Goal: Task Accomplishment & Management: Complete application form

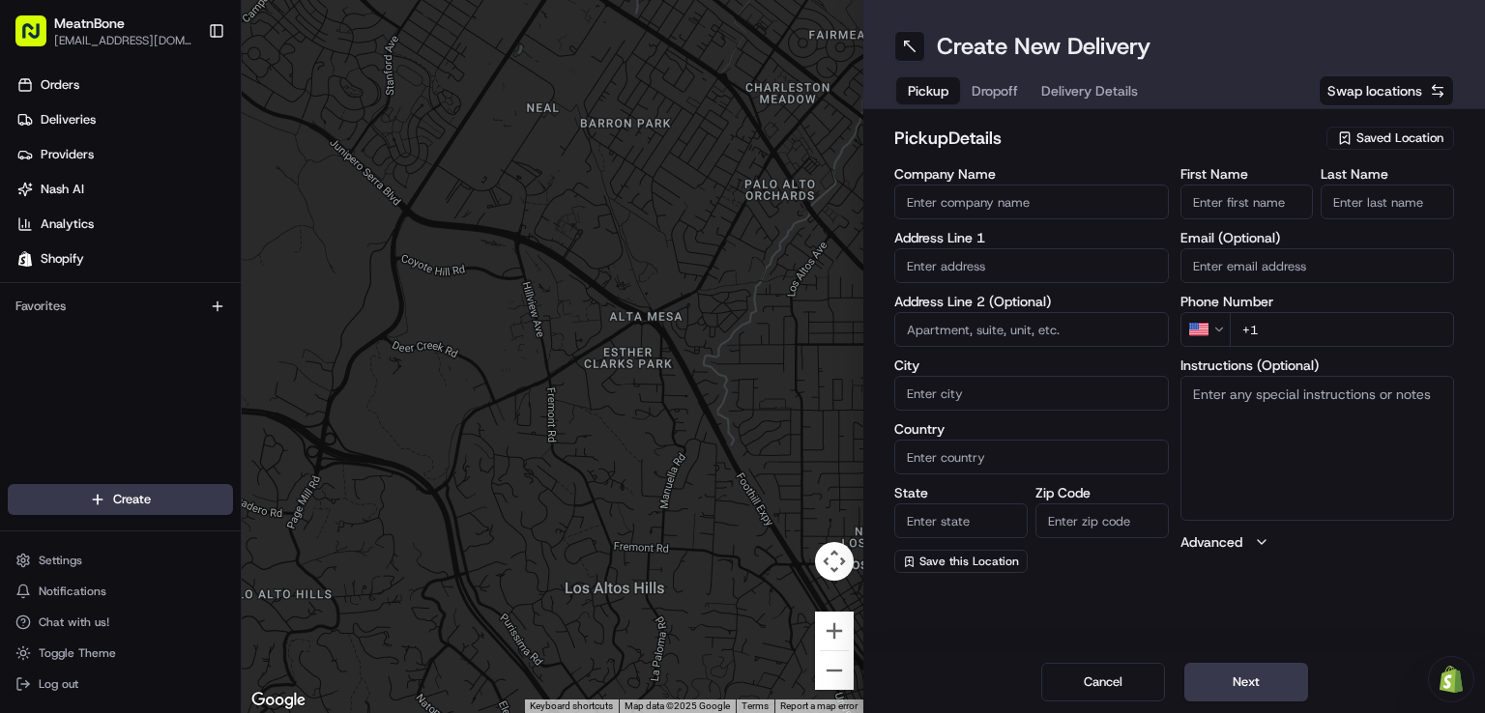
click at [1196, 190] on input "First Name" at bounding box center [1246, 202] width 133 height 35
type input "[PERSON_NAME]"
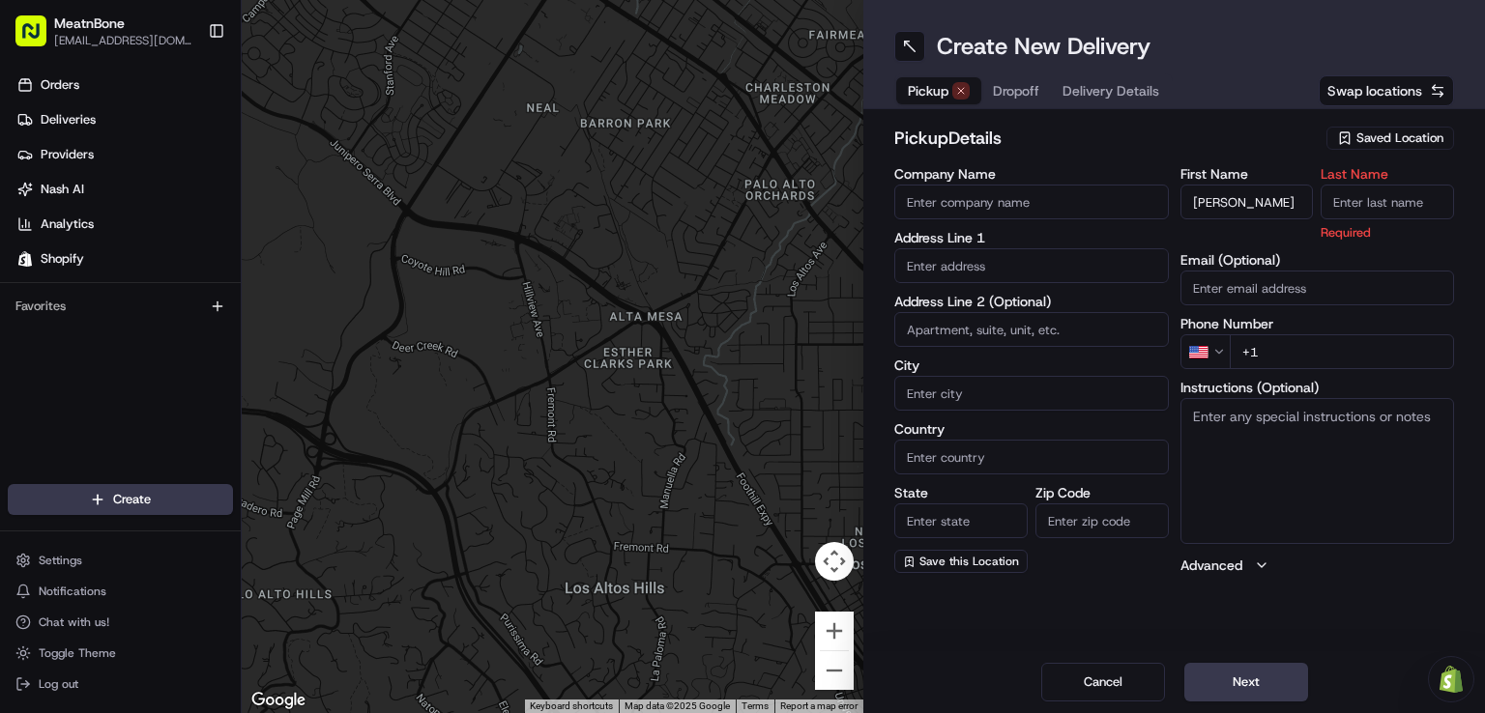
click at [1362, 192] on input "Last Name" at bounding box center [1387, 202] width 133 height 35
type input "c"
type input "V"
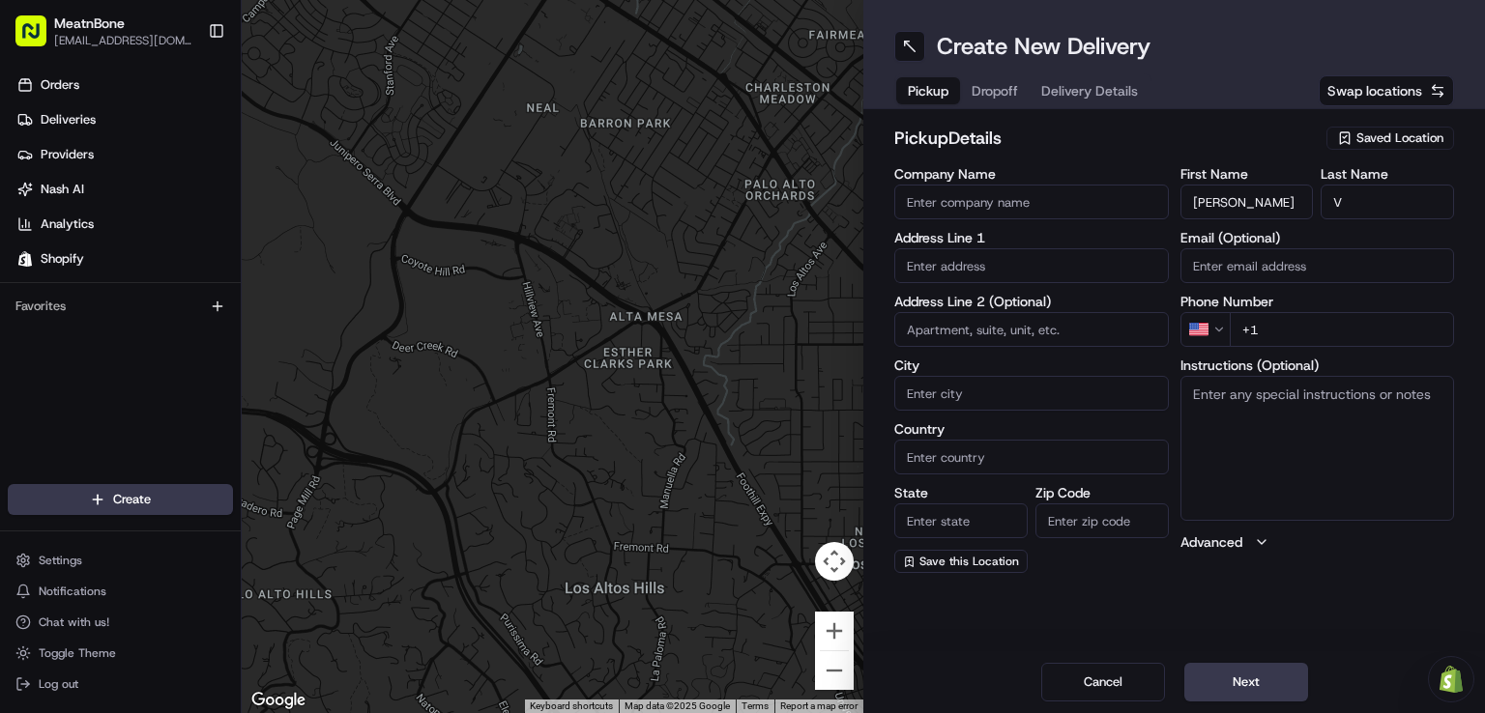
click at [1295, 278] on input "Email (Optional)" at bounding box center [1317, 265] width 275 height 35
click at [1390, 138] on span "Saved Location" at bounding box center [1399, 138] width 87 height 17
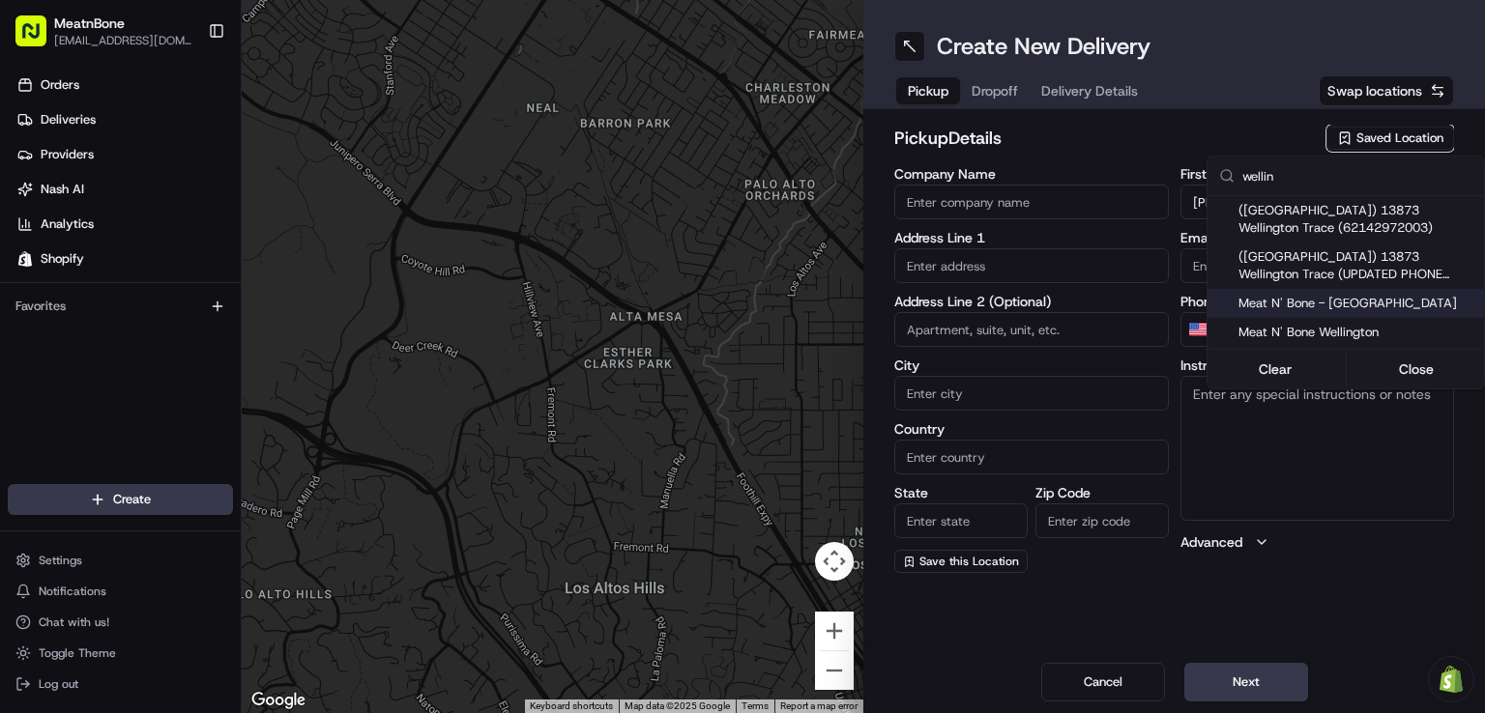
type input "wellin"
click at [1289, 289] on div "Meat N' Bone - [GEOGRAPHIC_DATA]" at bounding box center [1345, 303] width 276 height 29
type input "Meat N' Bone - [GEOGRAPHIC_DATA]"
type input "13873 Wellington Trace"
type input "[GEOGRAPHIC_DATA]"
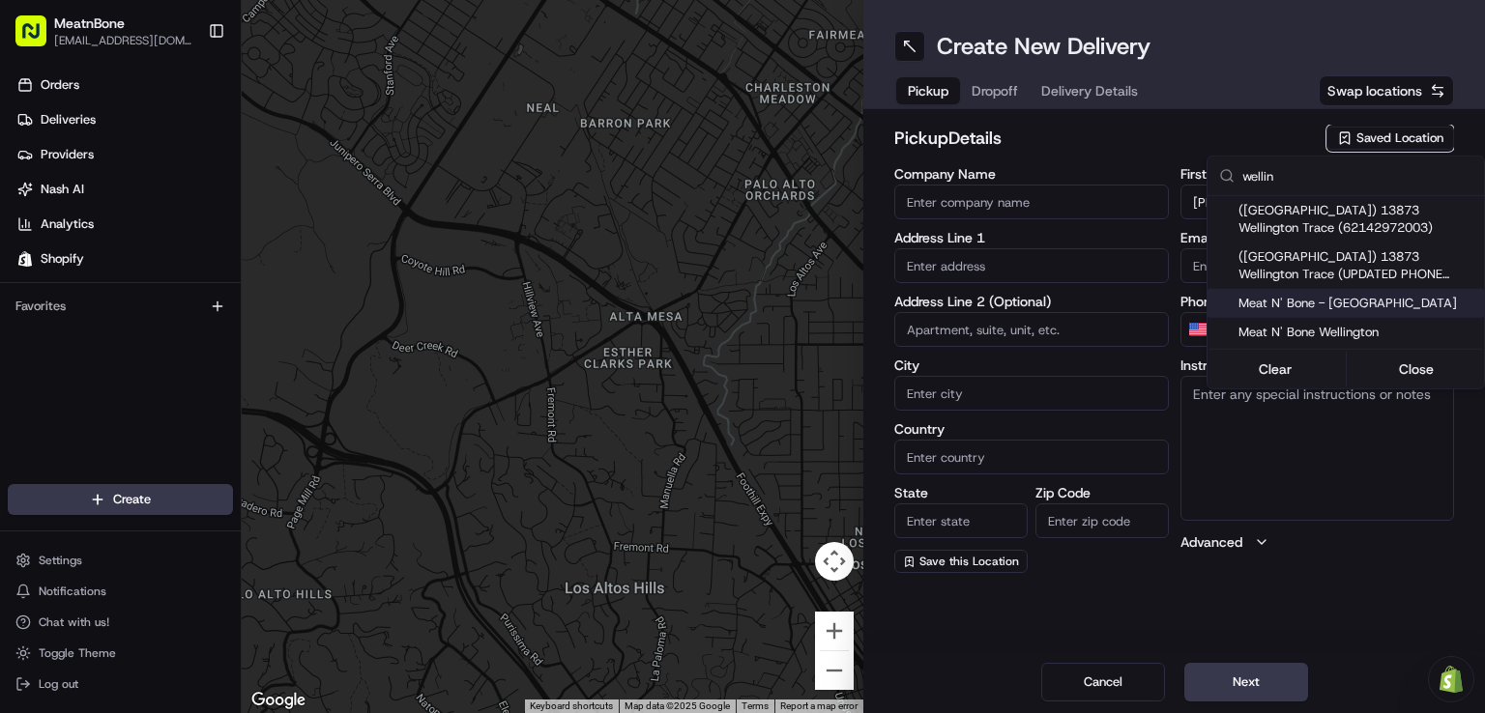
type input "US"
type input "FL"
type input "33414"
type input "[PHONE_NUMBER]"
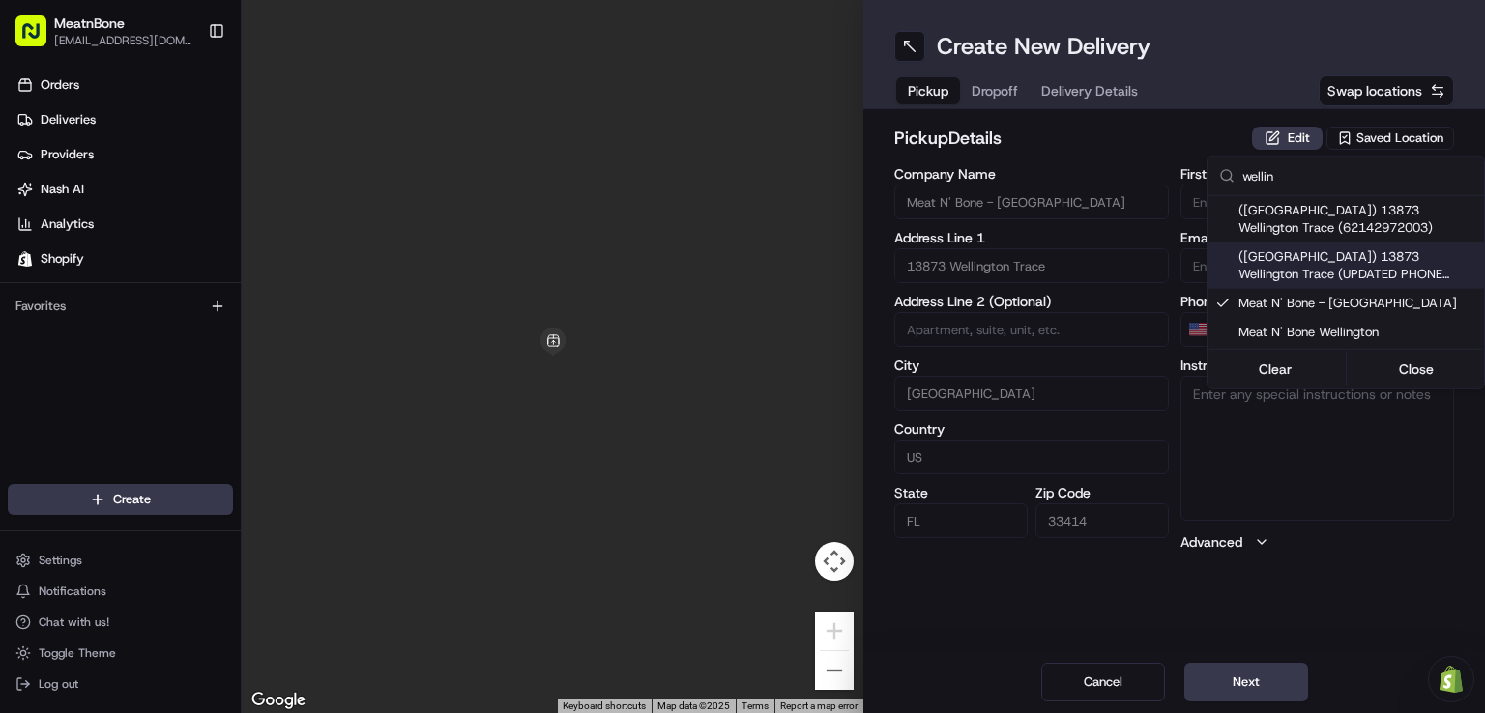
click at [982, 86] on html "MeatnBone [EMAIL_ADDRESS][DOMAIN_NAME] Toggle Sidebar Orders Deliveries Provide…" at bounding box center [742, 356] width 1485 height 713
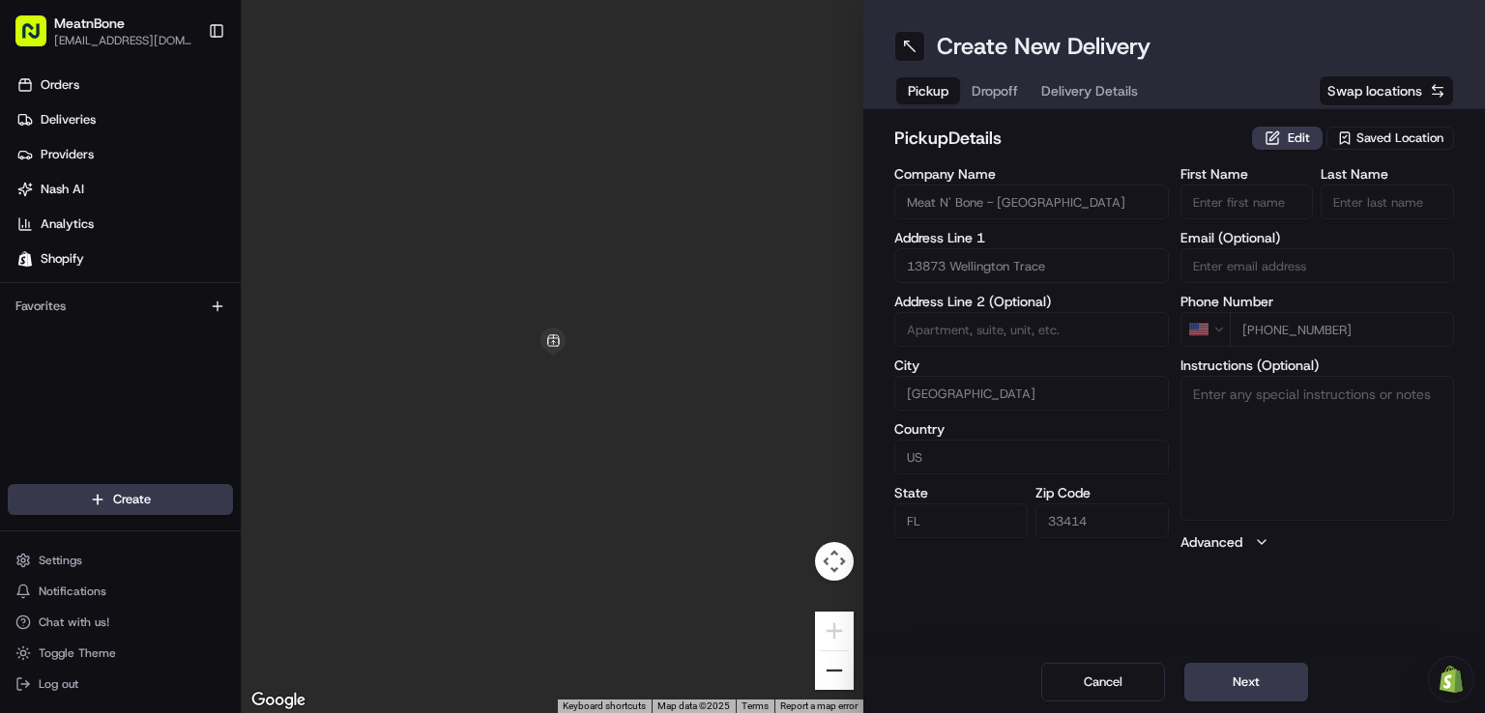
click at [833, 681] on button "Zoom out" at bounding box center [834, 671] width 39 height 39
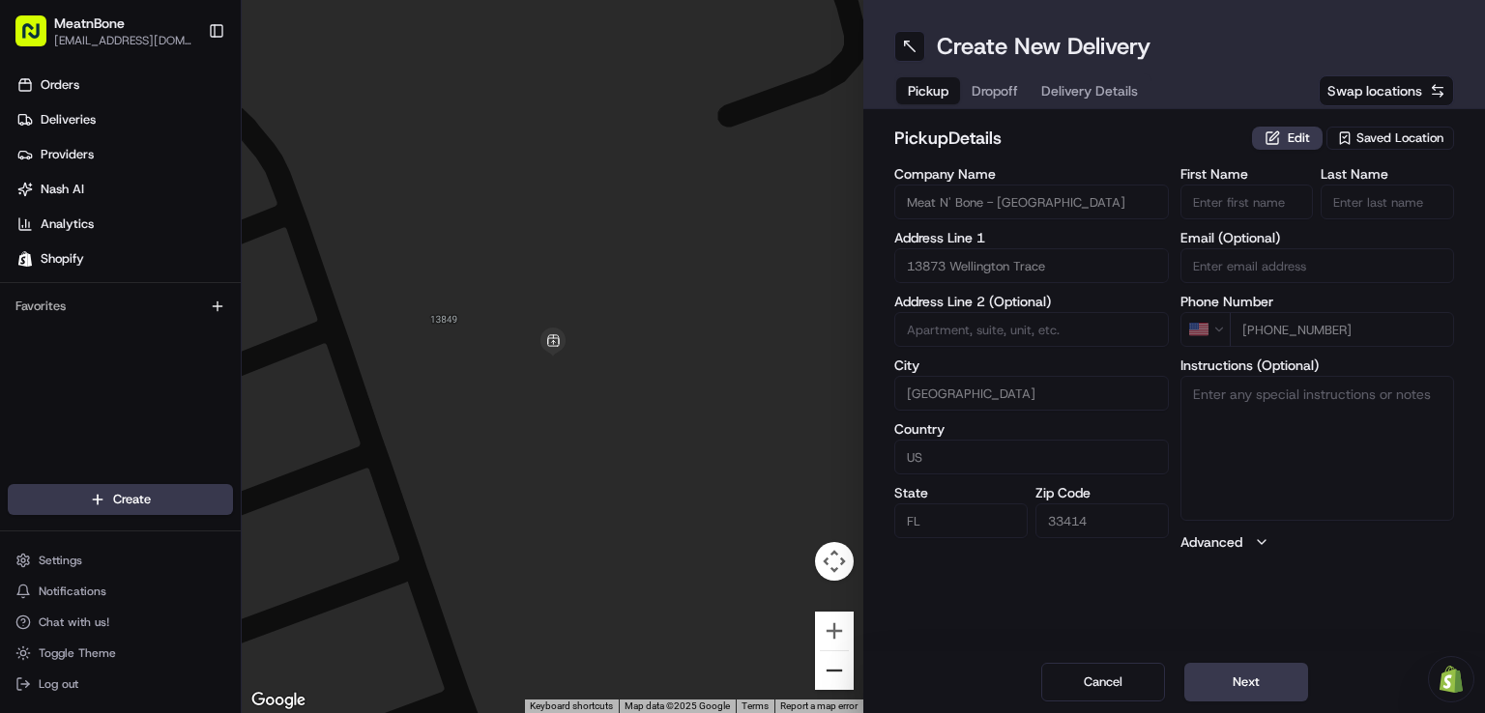
click at [833, 681] on button "Zoom out" at bounding box center [834, 671] width 39 height 39
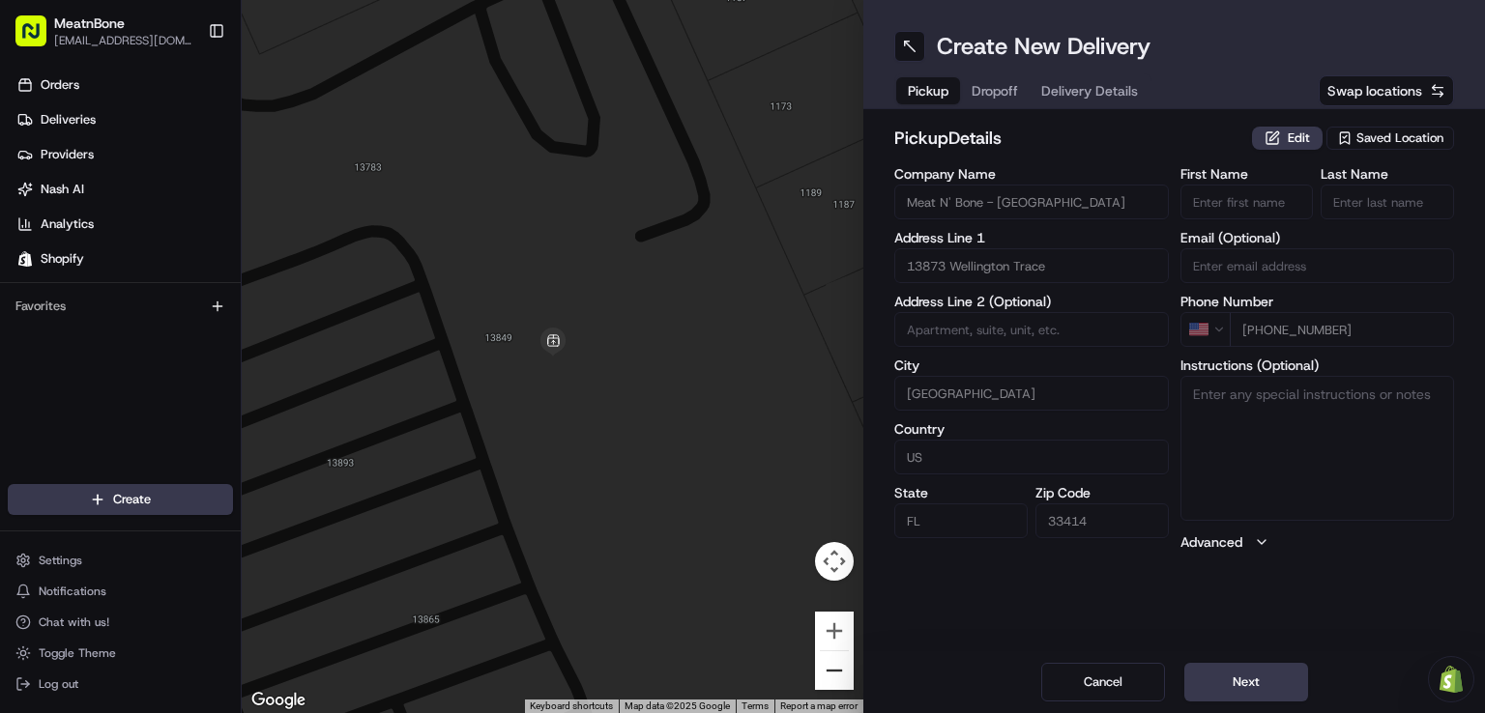
click at [833, 681] on button "Zoom out" at bounding box center [834, 671] width 39 height 39
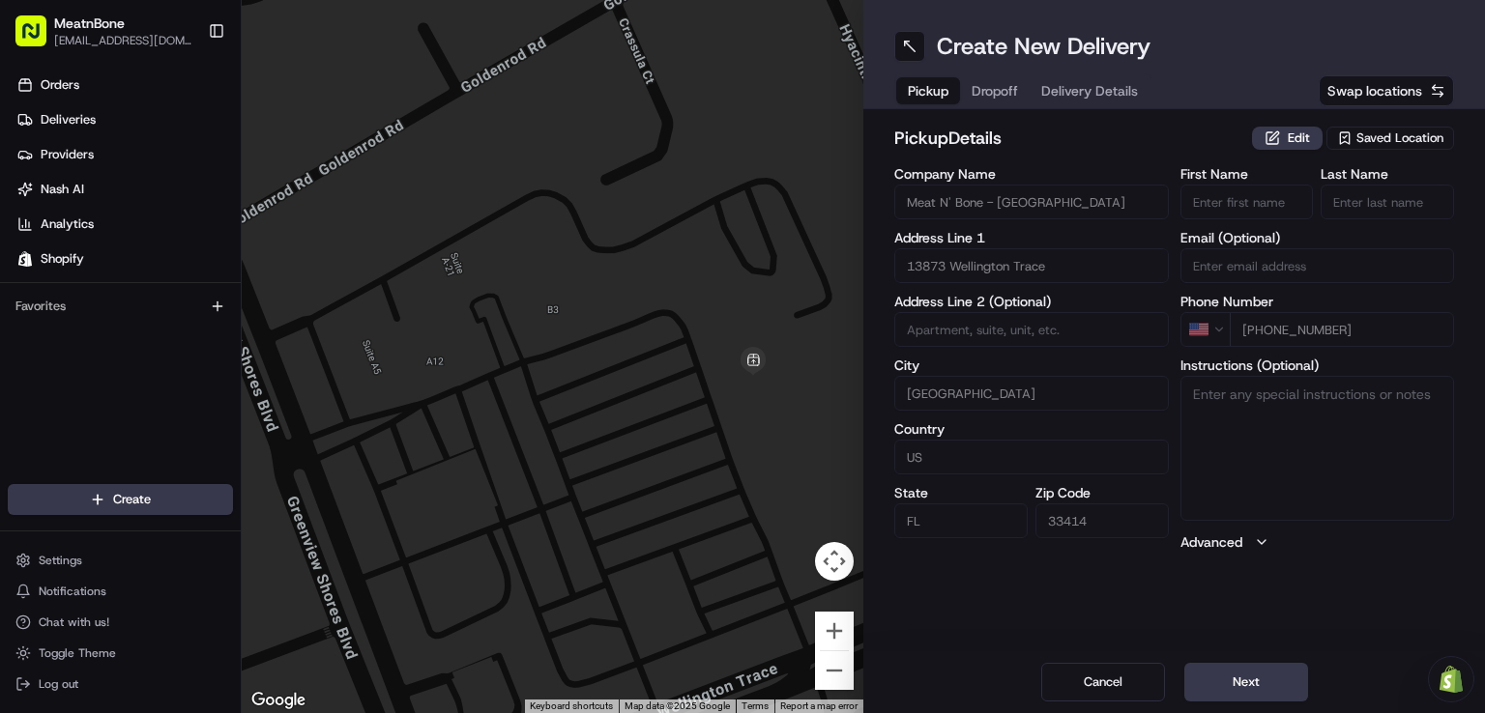
drag, startPoint x: 499, startPoint y: 337, endPoint x: 704, endPoint y: 359, distance: 206.0
click at [757, 364] on img at bounding box center [753, 361] width 29 height 29
click at [572, 322] on div "To navigate, press the arrow keys." at bounding box center [553, 356] width 622 height 713
click at [595, 340] on div at bounding box center [553, 356] width 622 height 713
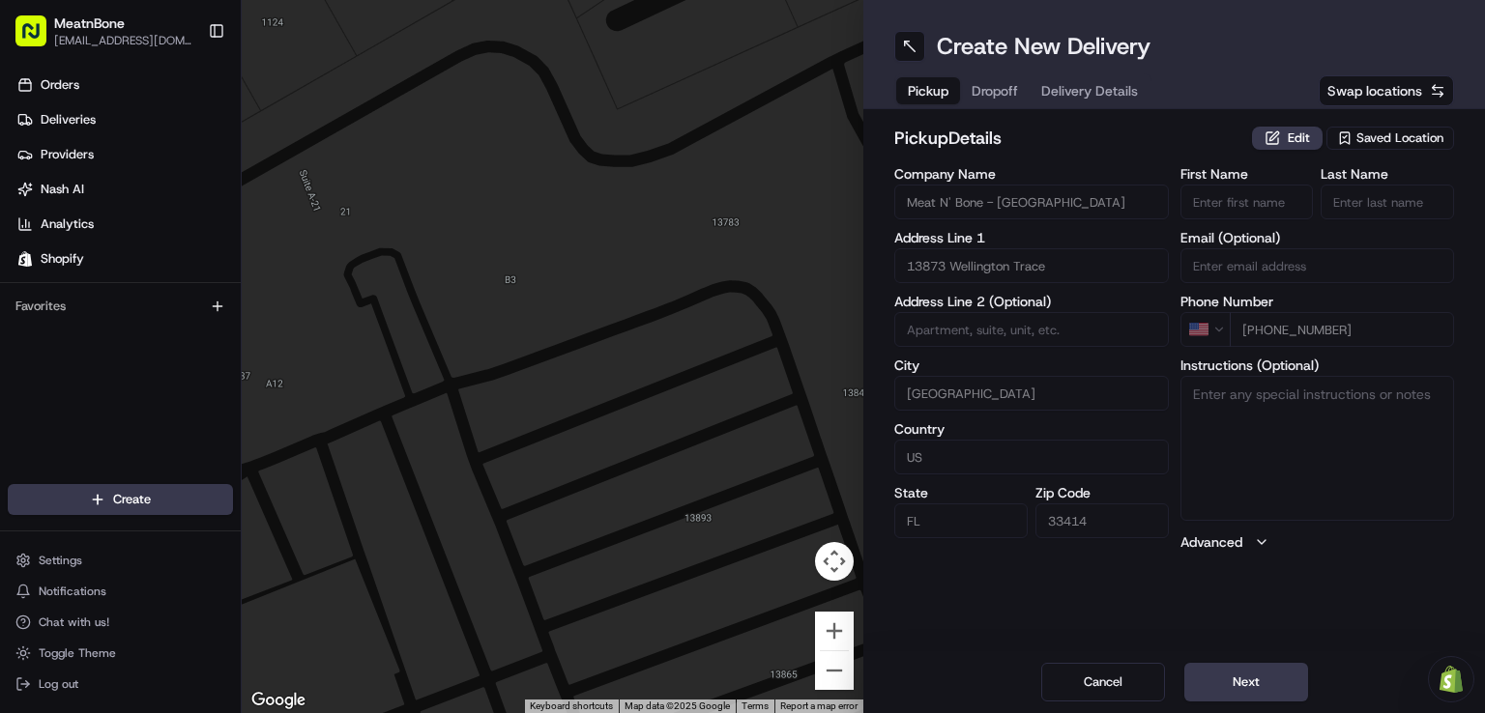
click at [595, 340] on div at bounding box center [553, 356] width 622 height 713
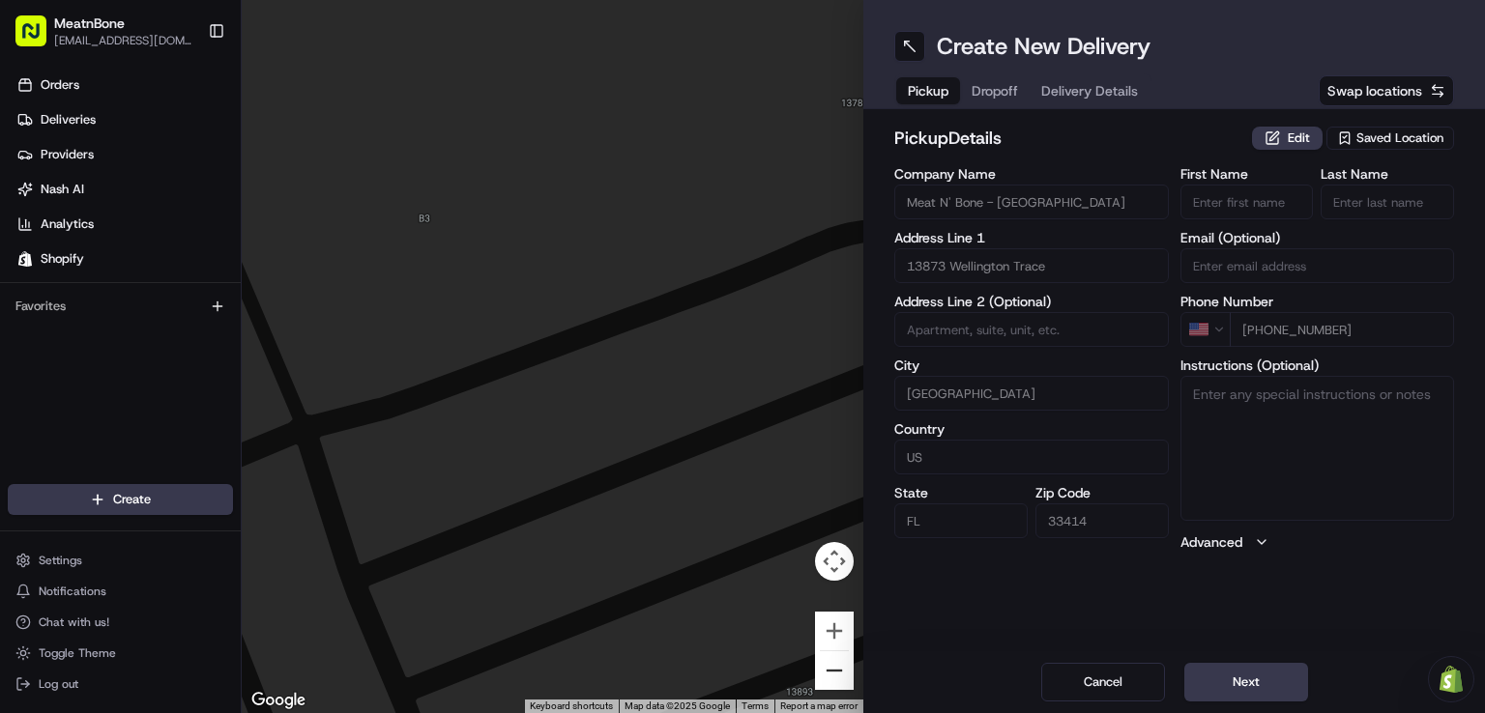
click at [842, 678] on button "Zoom out" at bounding box center [834, 671] width 39 height 39
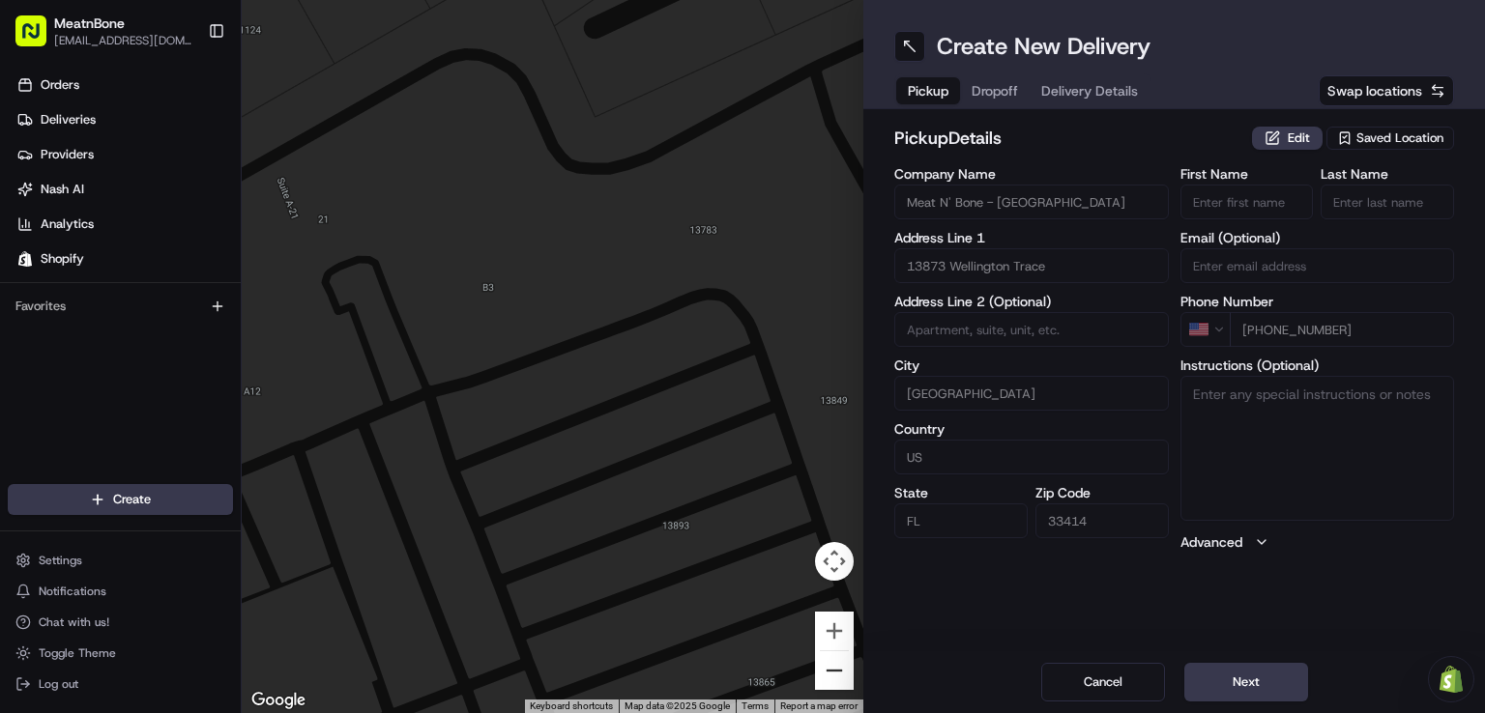
click at [842, 678] on button "Zoom out" at bounding box center [834, 671] width 39 height 39
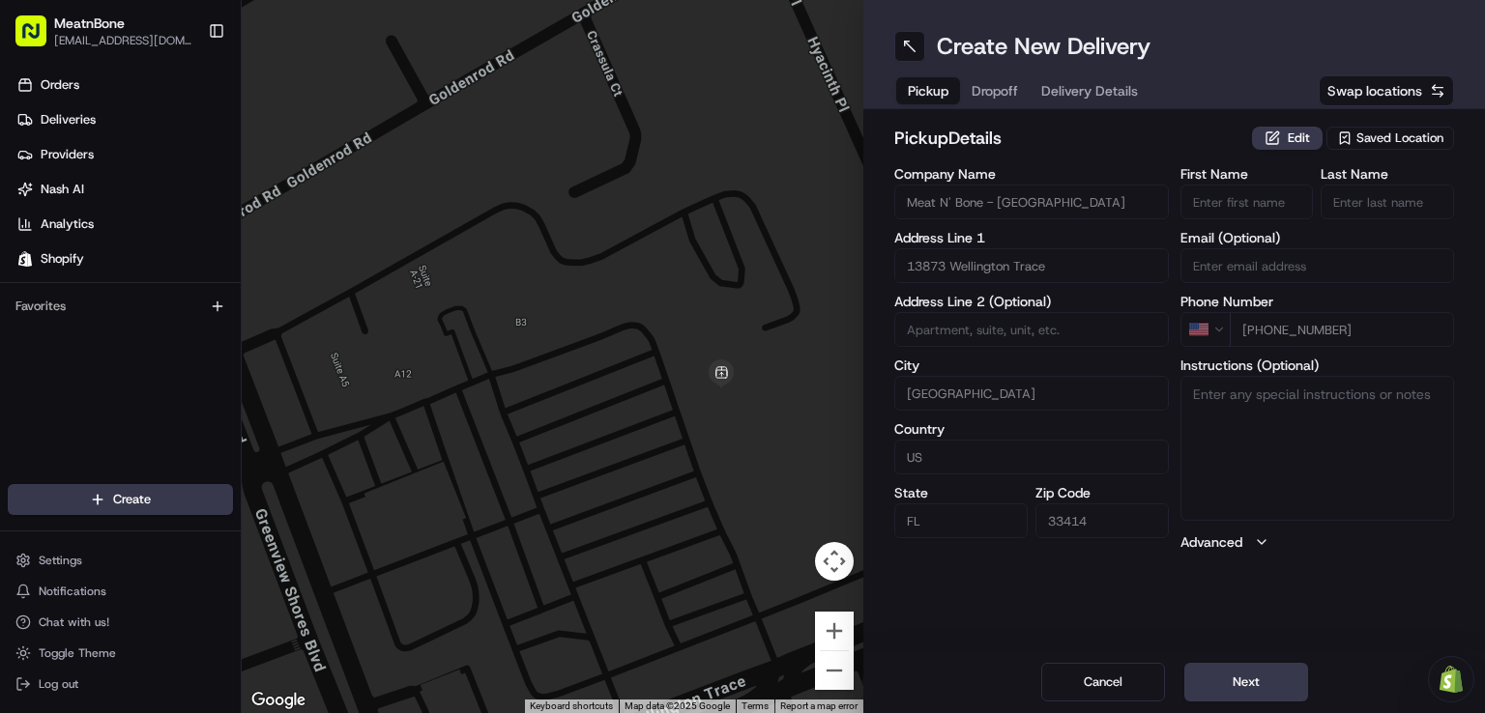
click at [974, 90] on div "Pickup Dropoff Delivery Details" at bounding box center [1022, 90] width 257 height 35
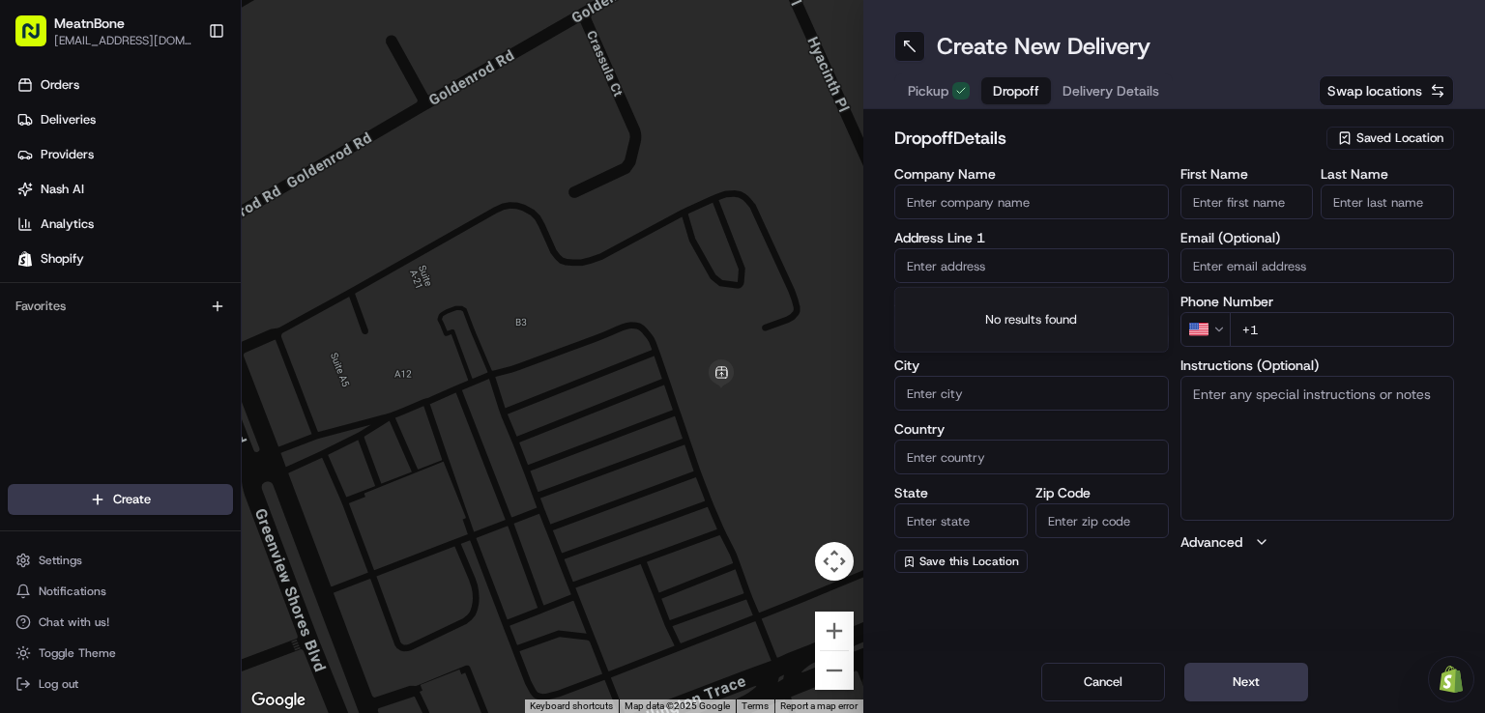
click at [940, 252] on input "text" at bounding box center [1031, 265] width 275 height 35
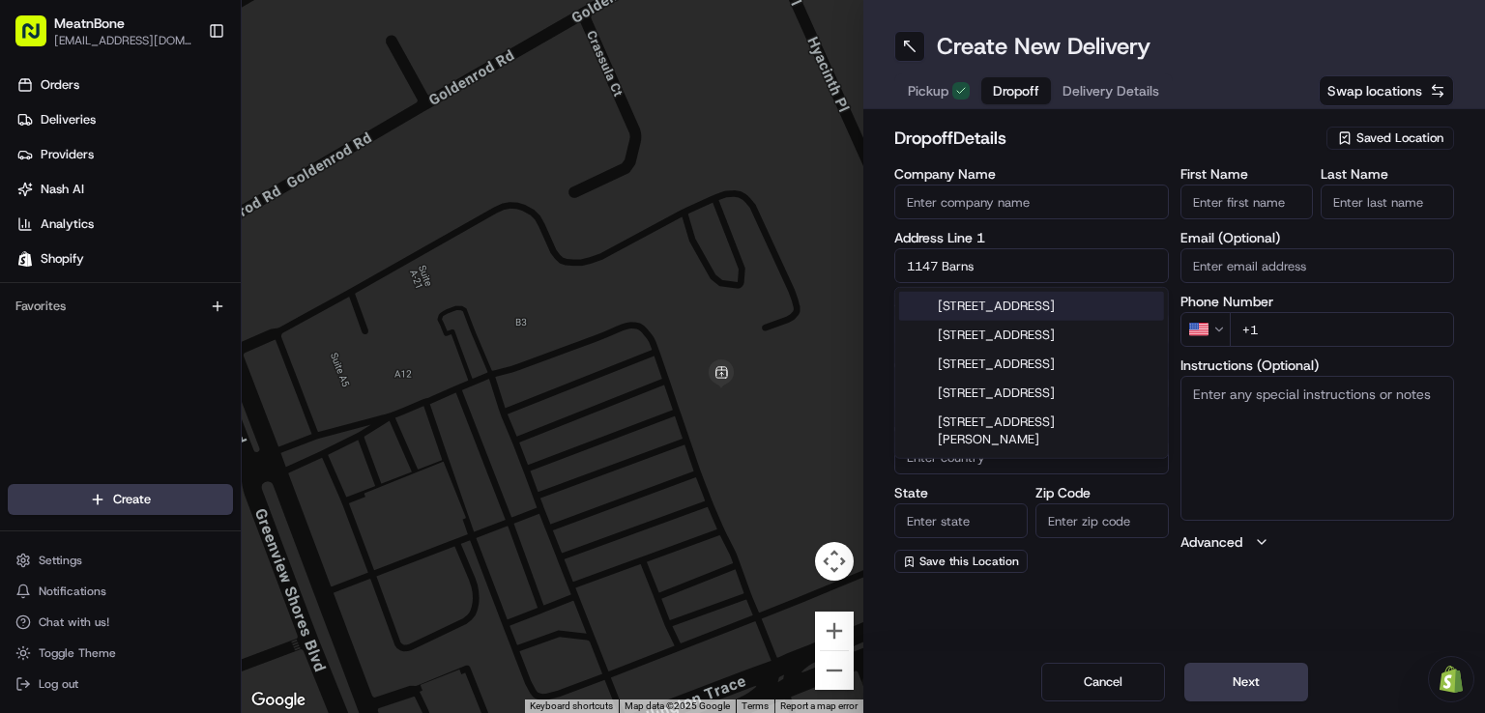
click at [991, 300] on div "[STREET_ADDRESS]" at bounding box center [1031, 306] width 265 height 29
type input "[STREET_ADDRESS]"
type input "[GEOGRAPHIC_DATA]"
type input "FL"
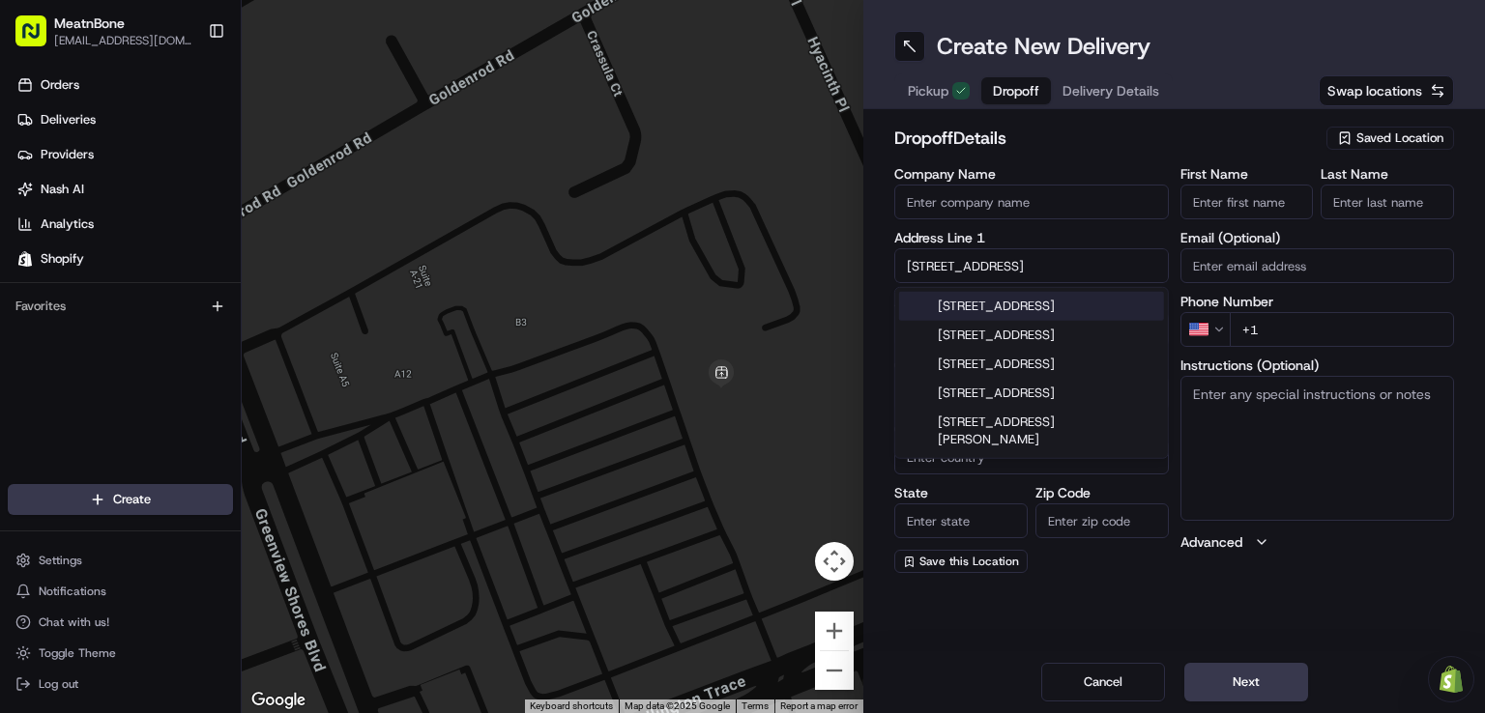
type input "33414"
type input "[STREET_ADDRESS]"
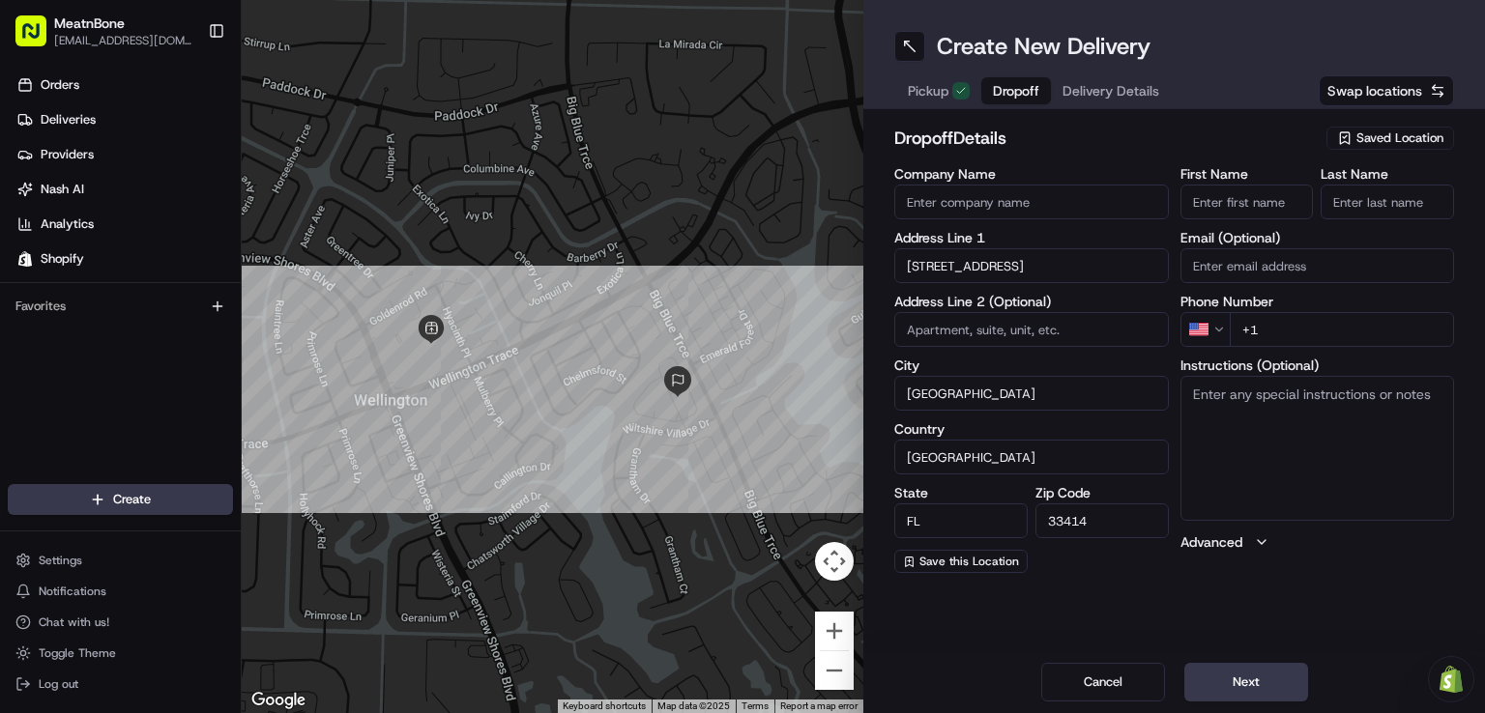
click at [1216, 210] on input "First Name" at bounding box center [1246, 202] width 133 height 35
type input "[PERSON_NAME]"
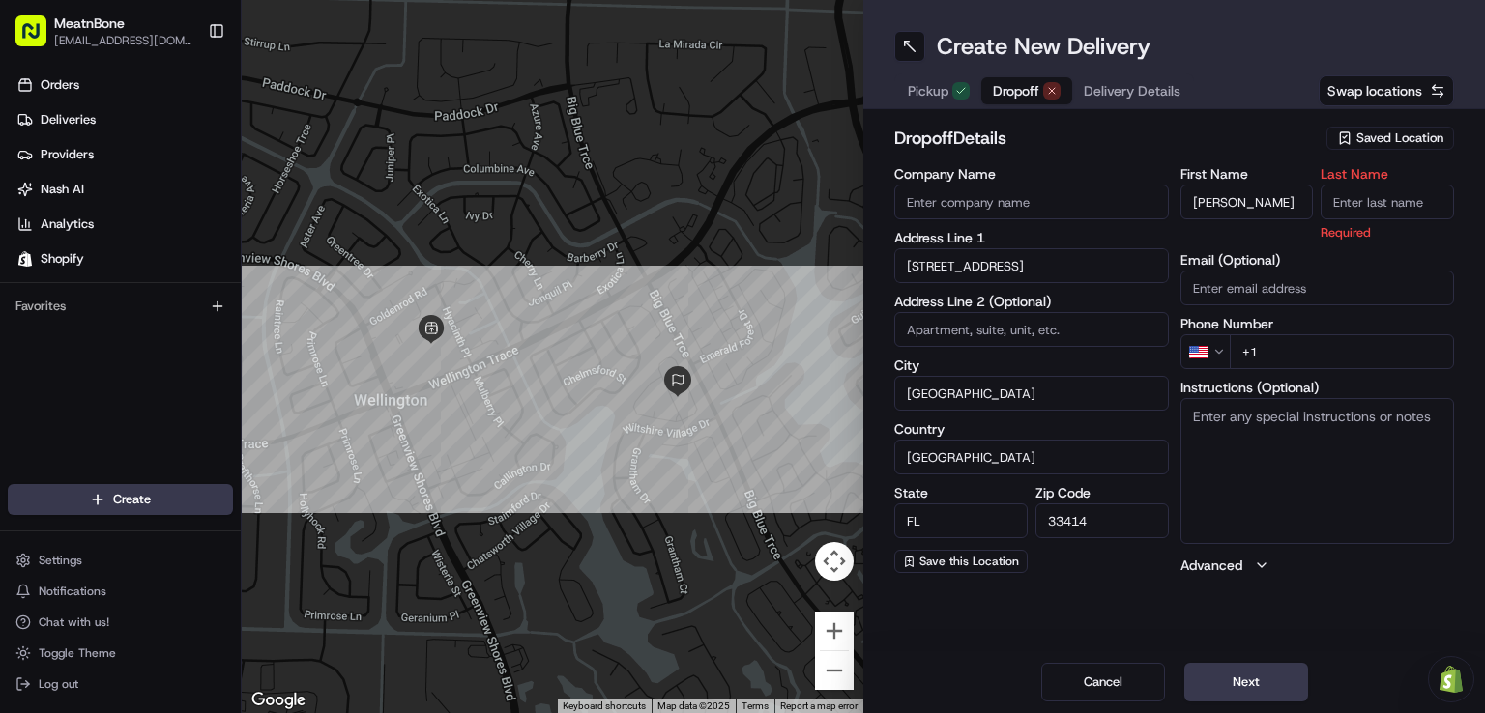
click at [1334, 207] on input "Last Name" at bounding box center [1387, 202] width 133 height 35
type input "V"
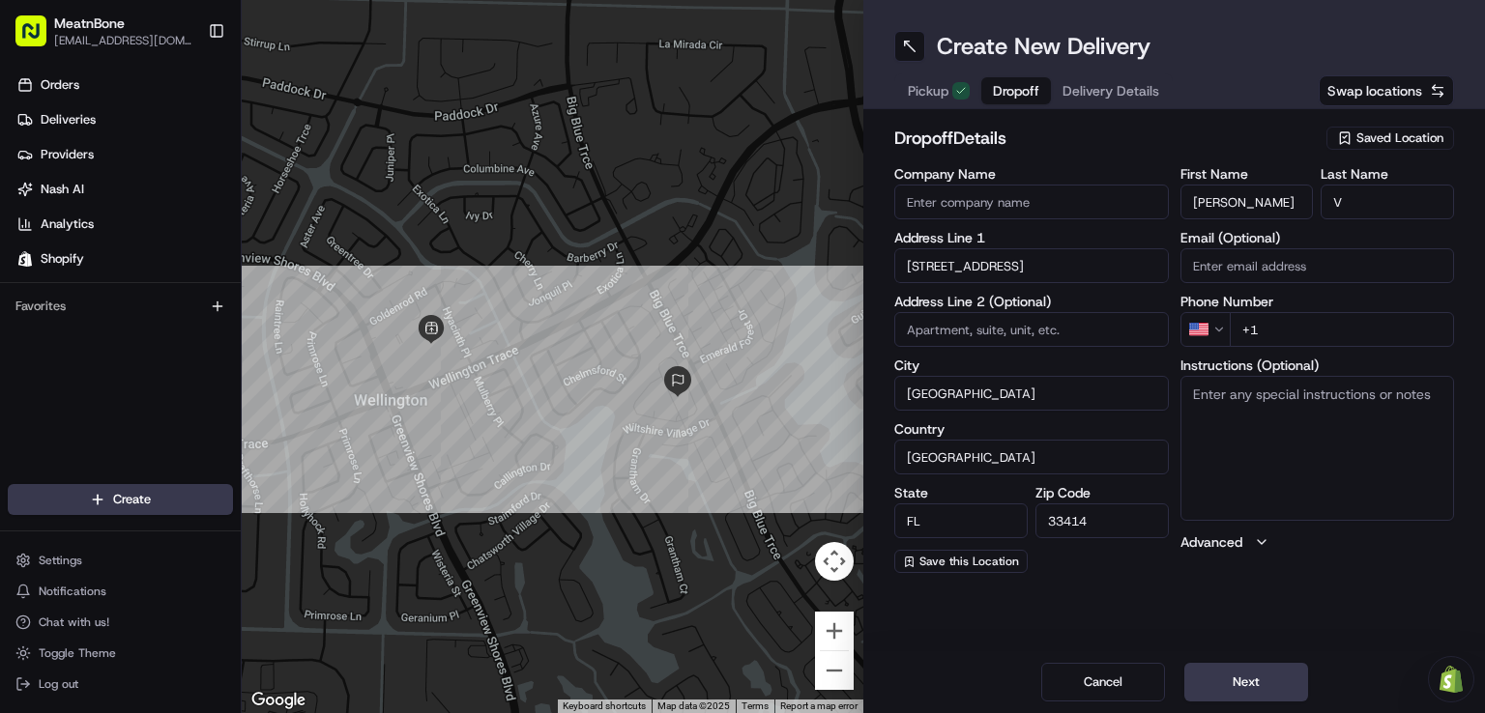
click at [1288, 377] on div "Instructions (Optional)" at bounding box center [1317, 440] width 275 height 162
click at [1280, 319] on input "+1" at bounding box center [1342, 329] width 225 height 35
type input "[PHONE_NUMBER]"
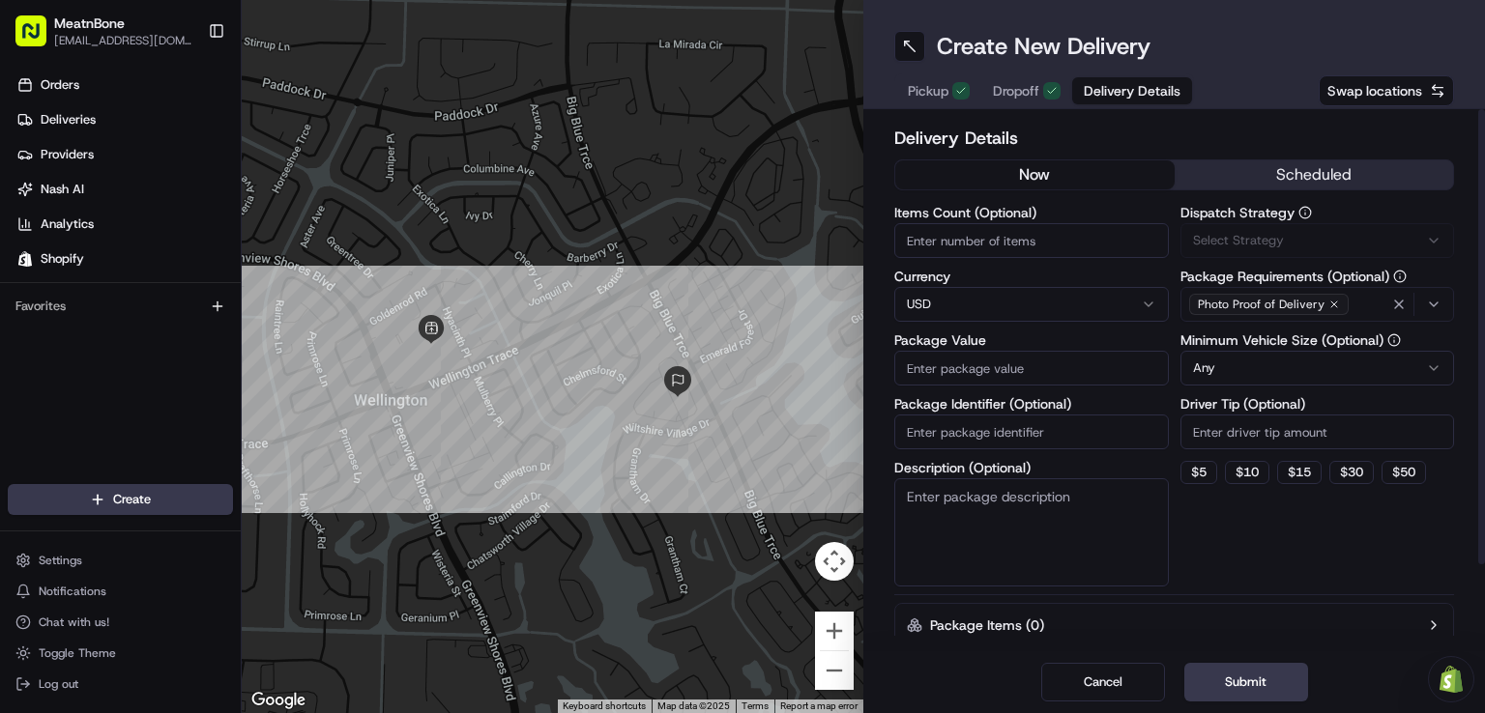
click at [1115, 98] on span "Delivery Details" at bounding box center [1132, 90] width 97 height 19
click at [998, 228] on input "Items Count (Optional)" at bounding box center [1031, 240] width 275 height 35
type input "1"
click at [959, 359] on input "Package Value" at bounding box center [1031, 368] width 275 height 35
type input "28.60"
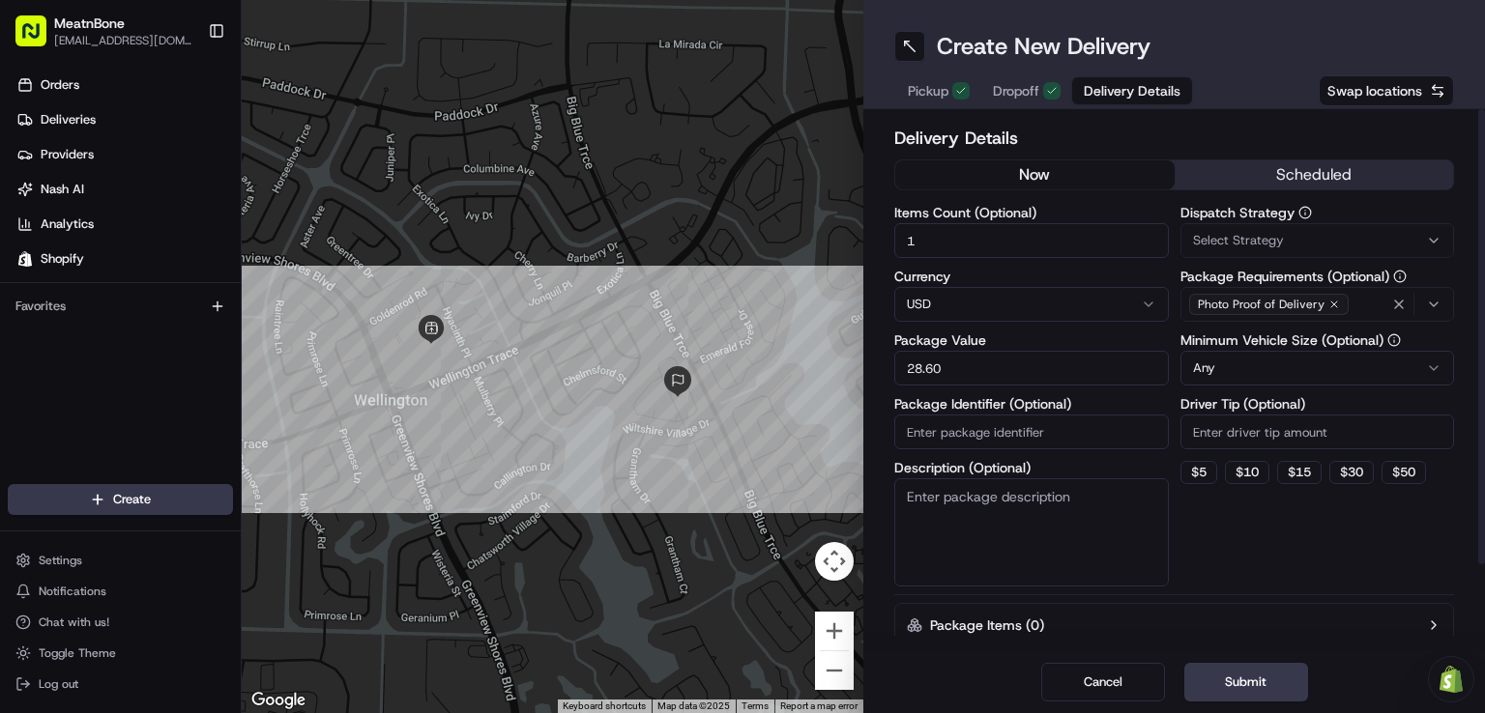
click at [1256, 582] on div "Dispatch Strategy Select Strategy Package Requirements (Optional) Photo Proof o…" at bounding box center [1317, 396] width 275 height 381
click at [1214, 685] on button "Submit" at bounding box center [1246, 682] width 124 height 39
